Goal: Task Accomplishment & Management: Manage account settings

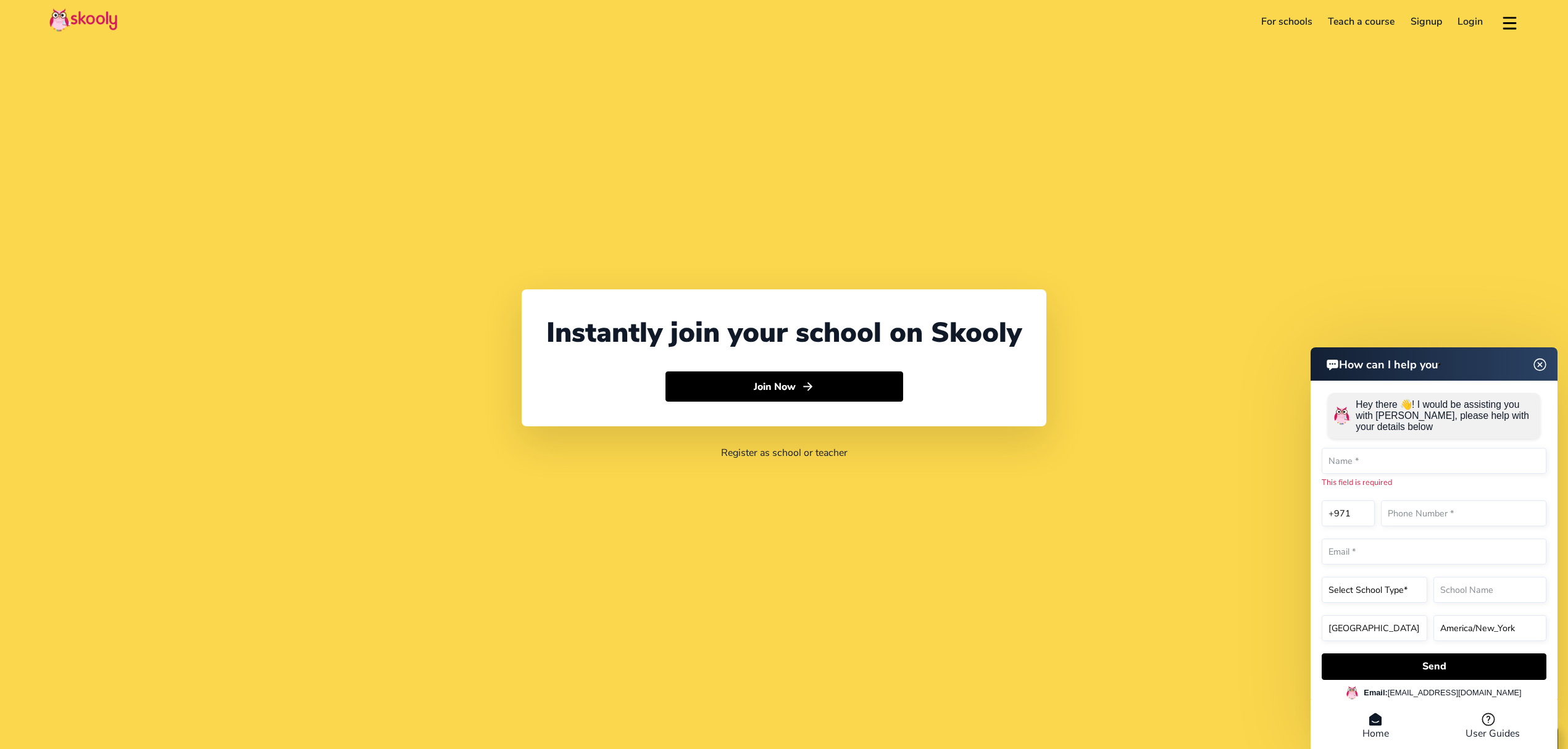
select select "971"
select select "[GEOGRAPHIC_DATA]"
select select "[GEOGRAPHIC_DATA]/[GEOGRAPHIC_DATA]"
click at [1484, 16] on link "Login" at bounding box center [1470, 21] width 41 height 20
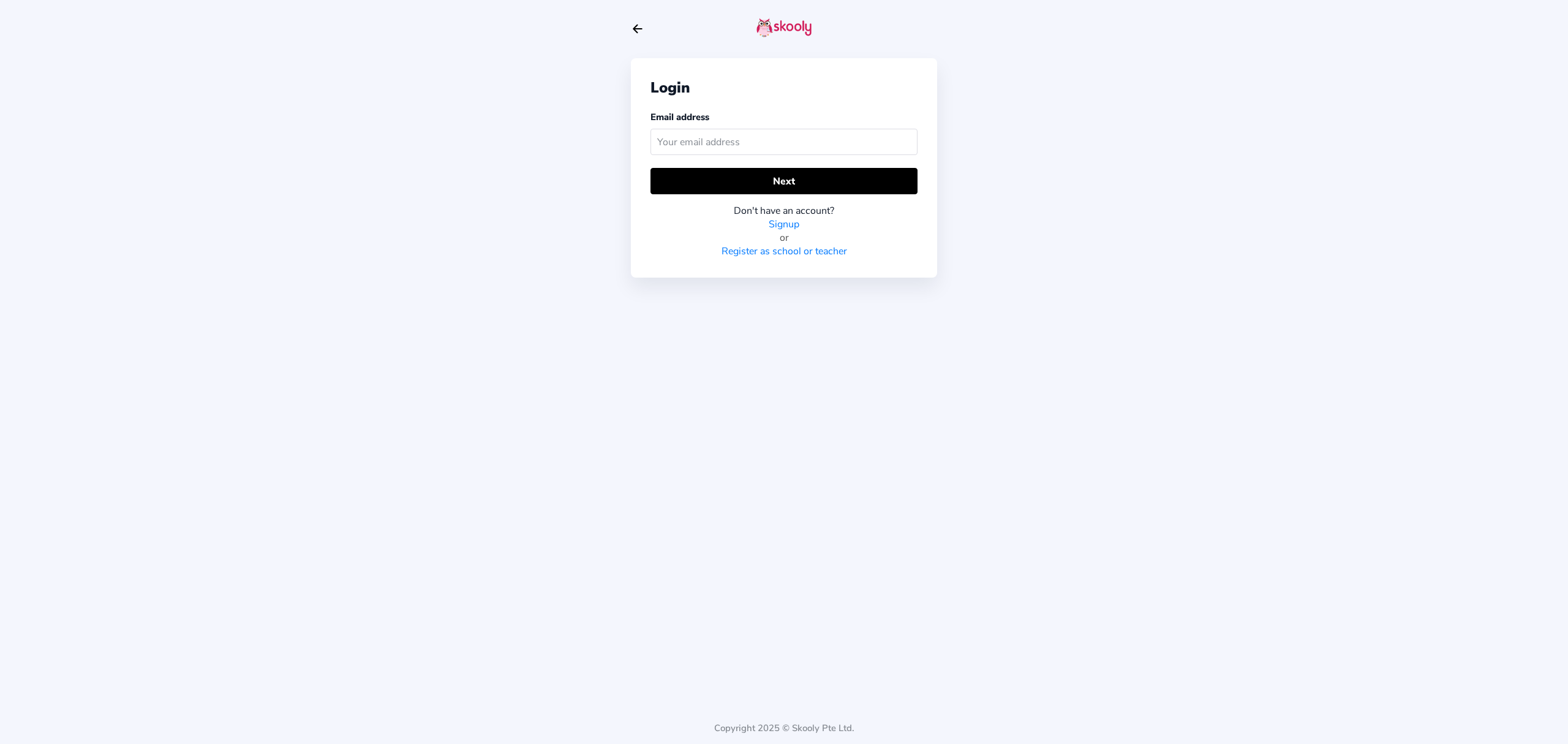
click at [844, 152] on input "text" at bounding box center [784, 142] width 267 height 26
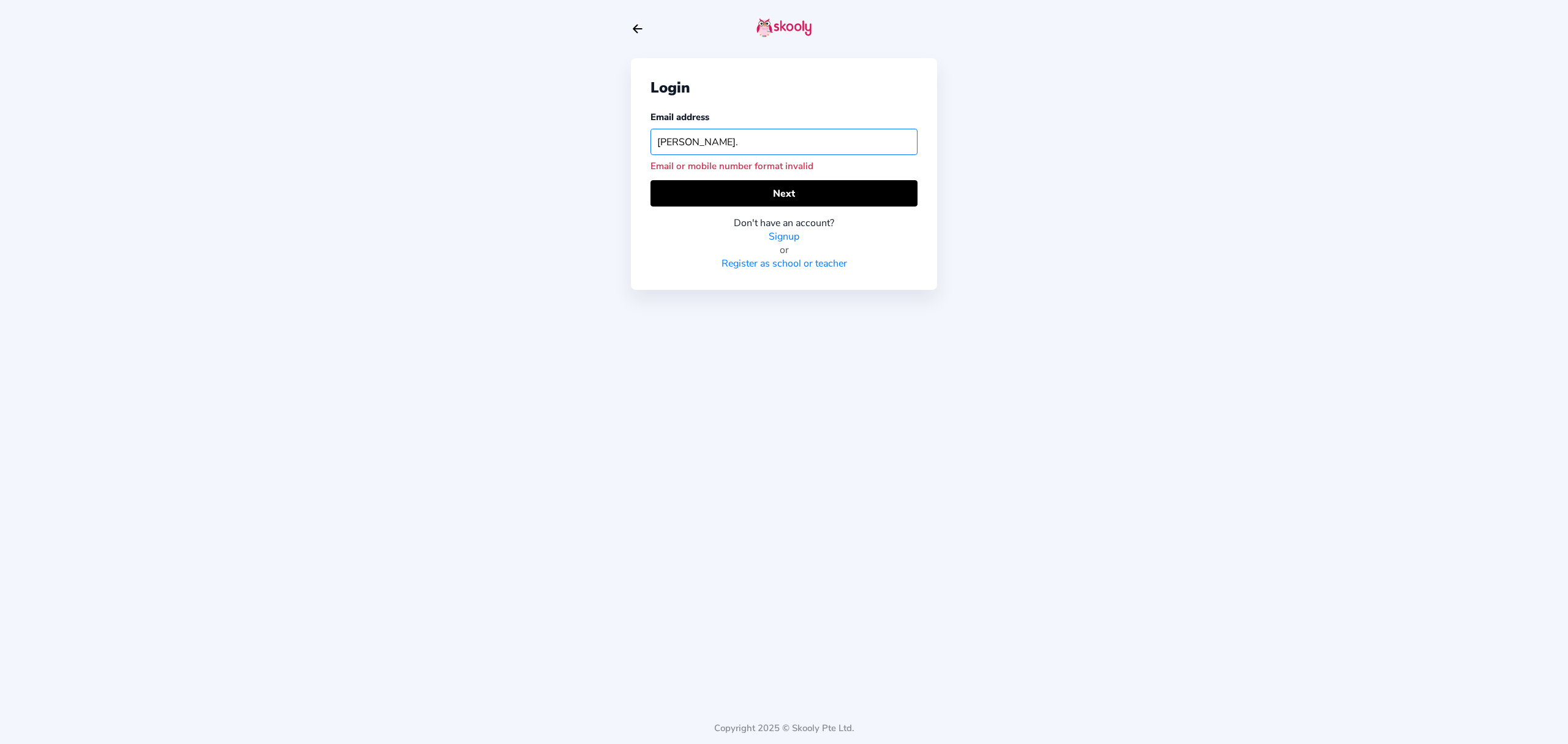
click at [764, 142] on input "[PERSON_NAME]." at bounding box center [784, 142] width 267 height 26
click at [863, 130] on input "[PERSON_NAME].riva" at bounding box center [784, 142] width 267 height 26
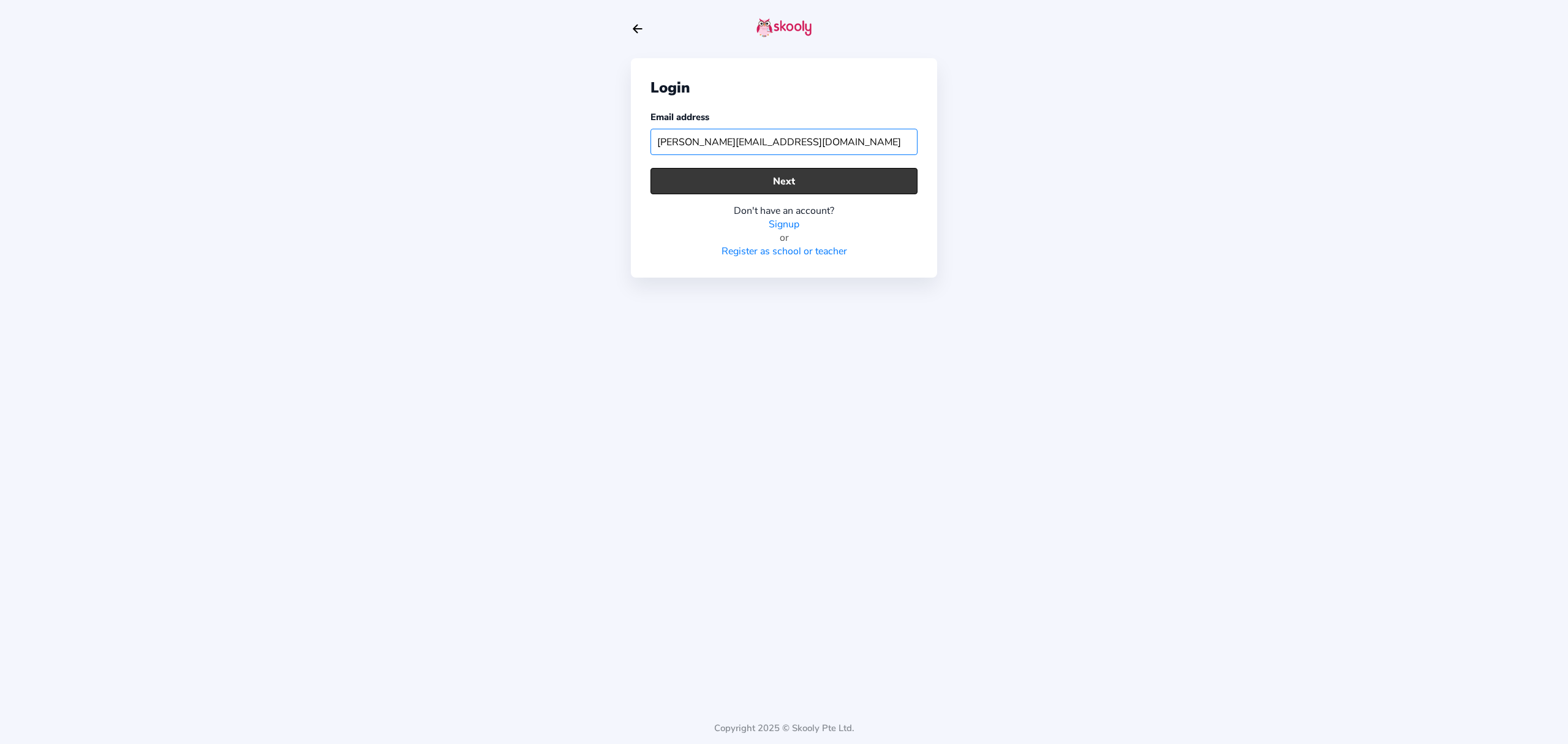
type input "[PERSON_NAME][EMAIL_ADDRESS][DOMAIN_NAME]"
click at [791, 168] on button "Next" at bounding box center [784, 181] width 267 height 26
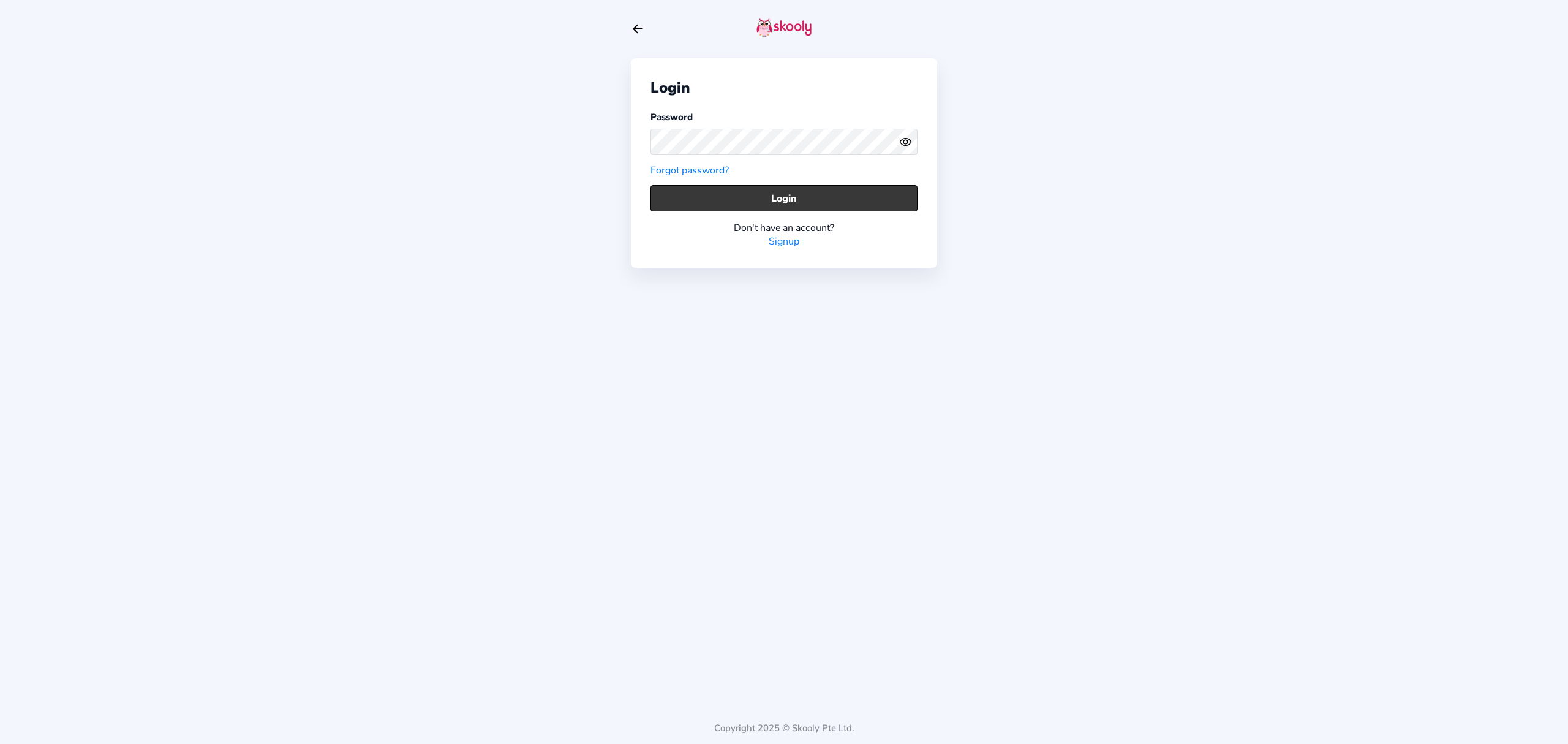
click at [750, 196] on button "Login" at bounding box center [784, 198] width 267 height 26
